Goal: Book appointment/travel/reservation

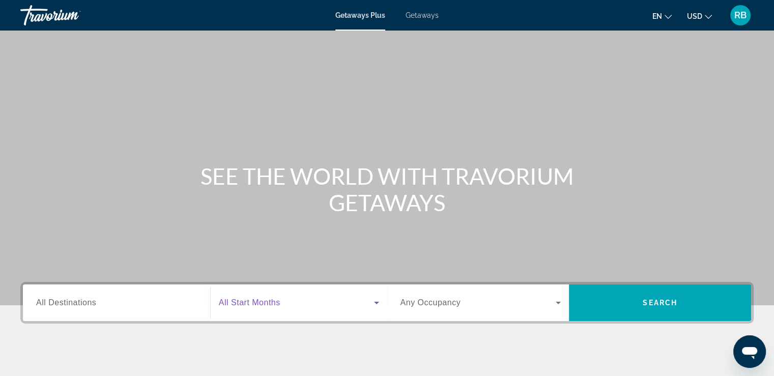
click at [374, 301] on icon "Search widget" at bounding box center [376, 303] width 12 height 12
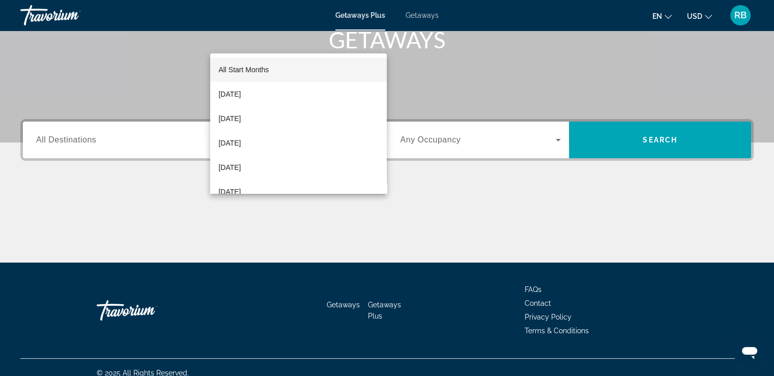
scroll to position [173, 0]
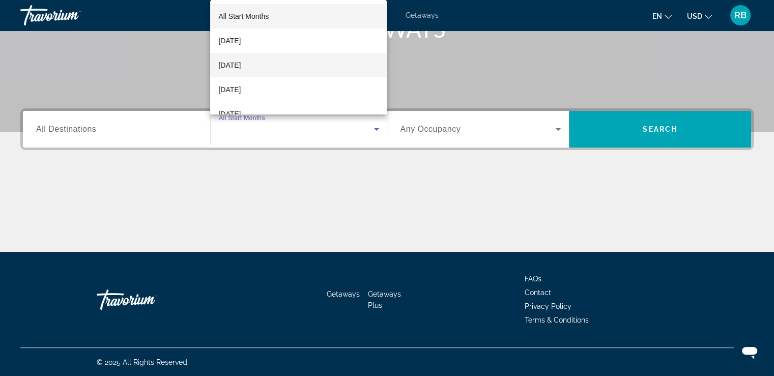
click at [241, 63] on span "[DATE]" at bounding box center [229, 65] width 22 height 12
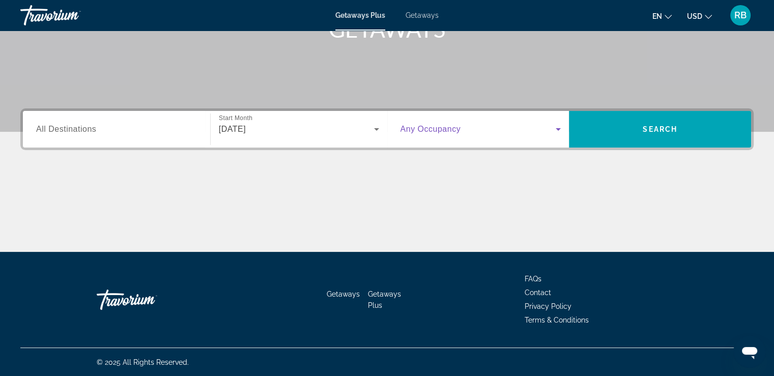
click at [557, 129] on icon "Search widget" at bounding box center [558, 129] width 12 height 12
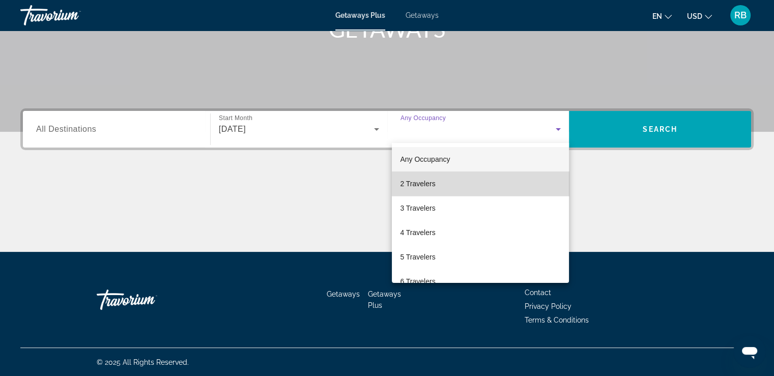
click at [544, 183] on mat-option "2 Travelers" at bounding box center [480, 183] width 177 height 24
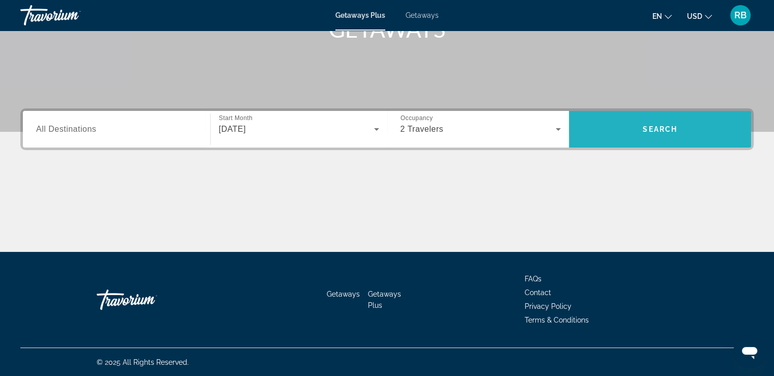
click at [635, 127] on span "Search widget" at bounding box center [660, 129] width 182 height 24
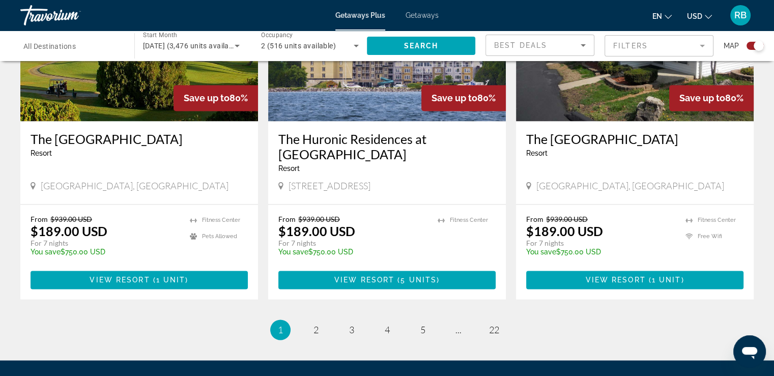
scroll to position [1547, 0]
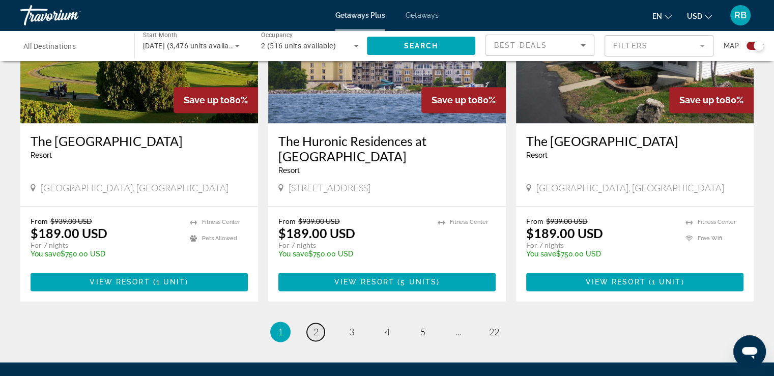
click at [311, 323] on link "page 2" at bounding box center [316, 332] width 18 height 18
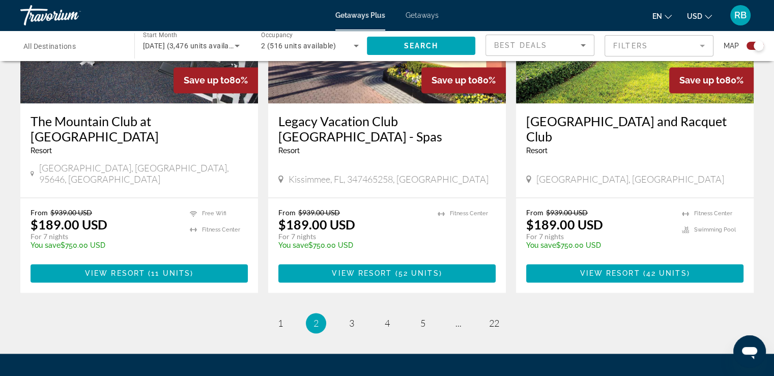
scroll to position [1558, 0]
